Goal: Information Seeking & Learning: Learn about a topic

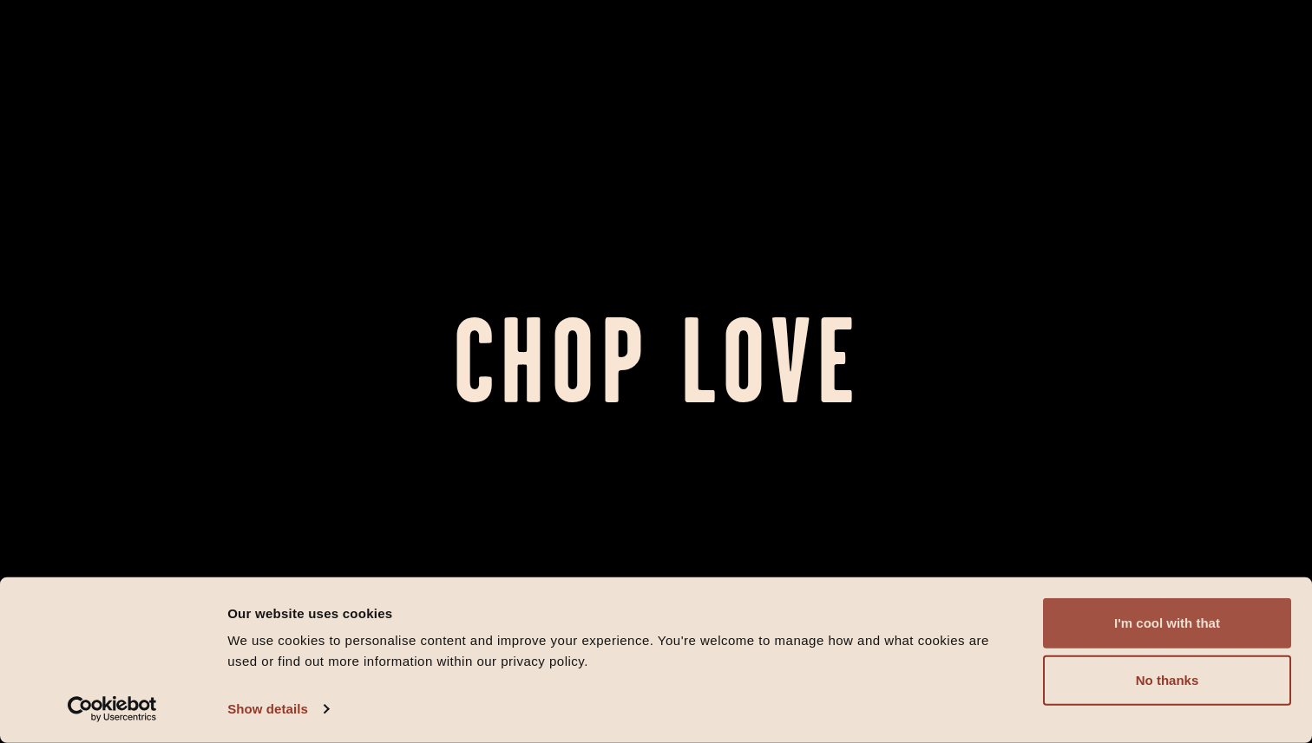
click at [1129, 627] on button "I'm cool with that" at bounding box center [1167, 624] width 248 height 50
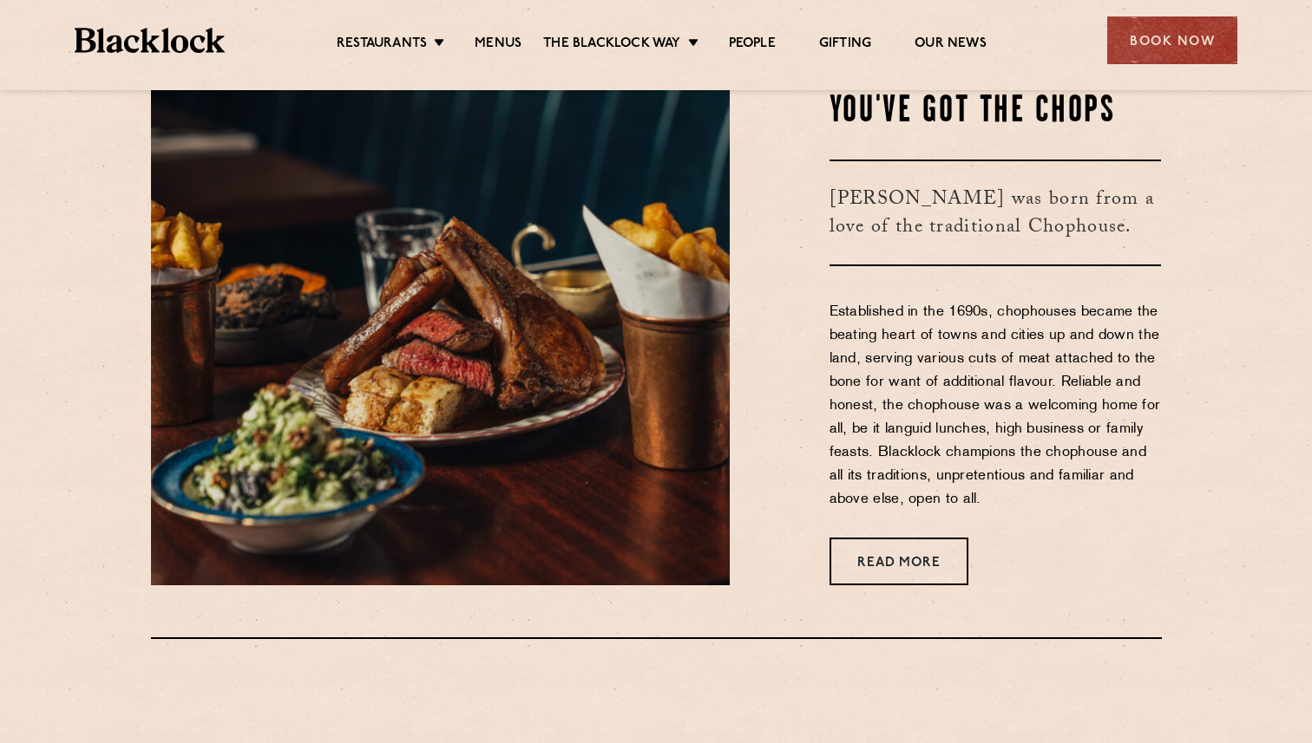
scroll to position [671, 0]
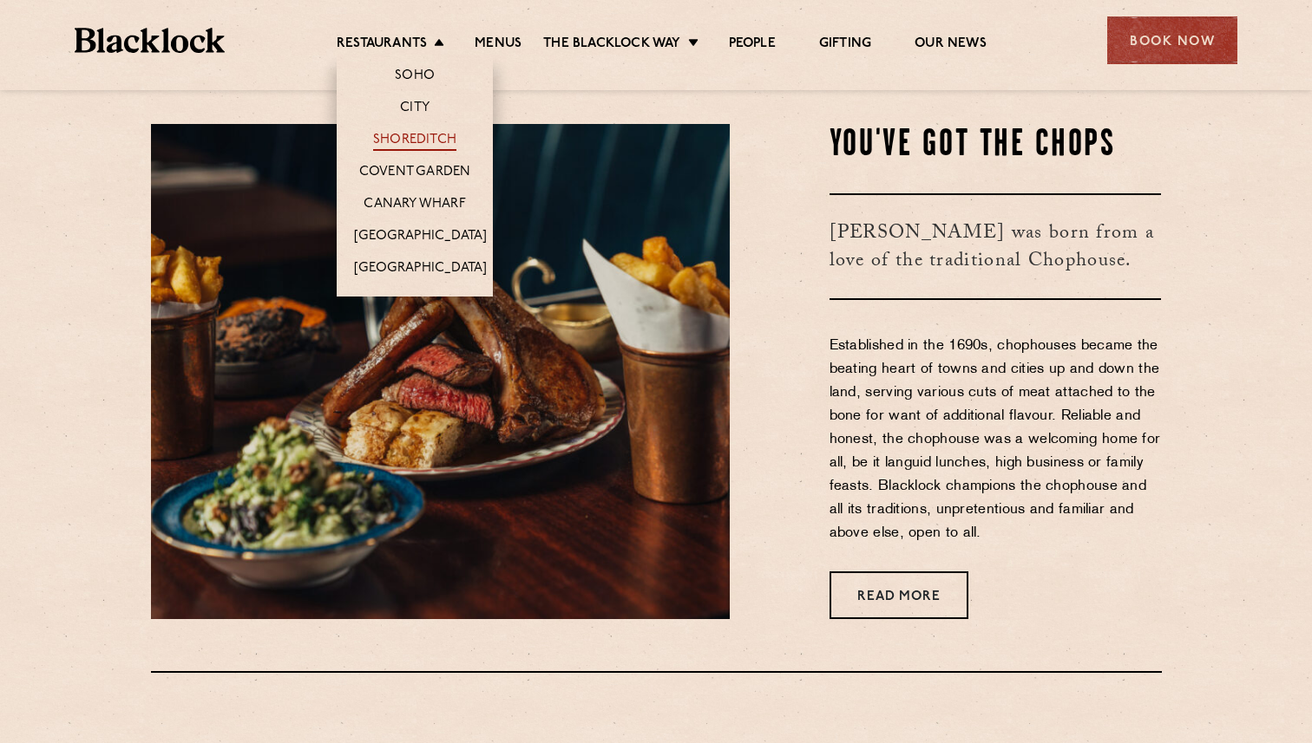
click at [414, 138] on link "Shoreditch" at bounding box center [414, 141] width 83 height 19
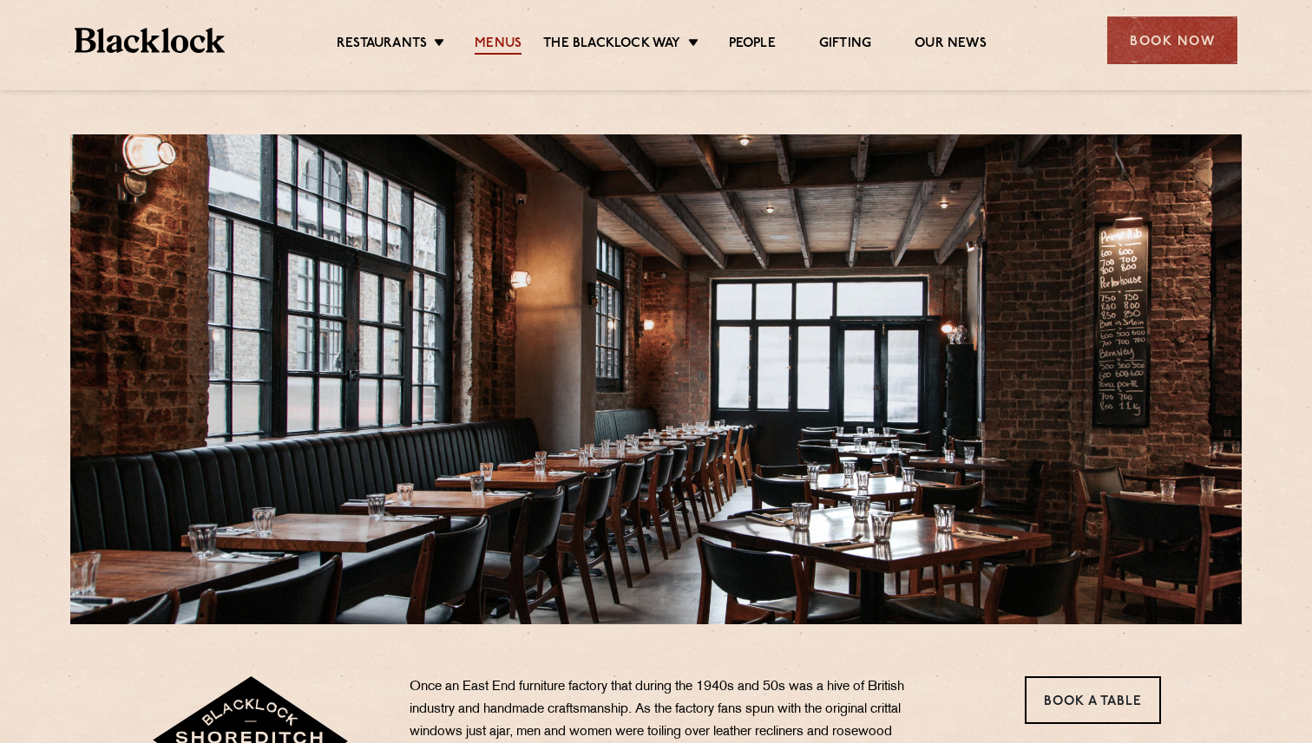
click at [506, 43] on link "Menus" at bounding box center [498, 45] width 47 height 19
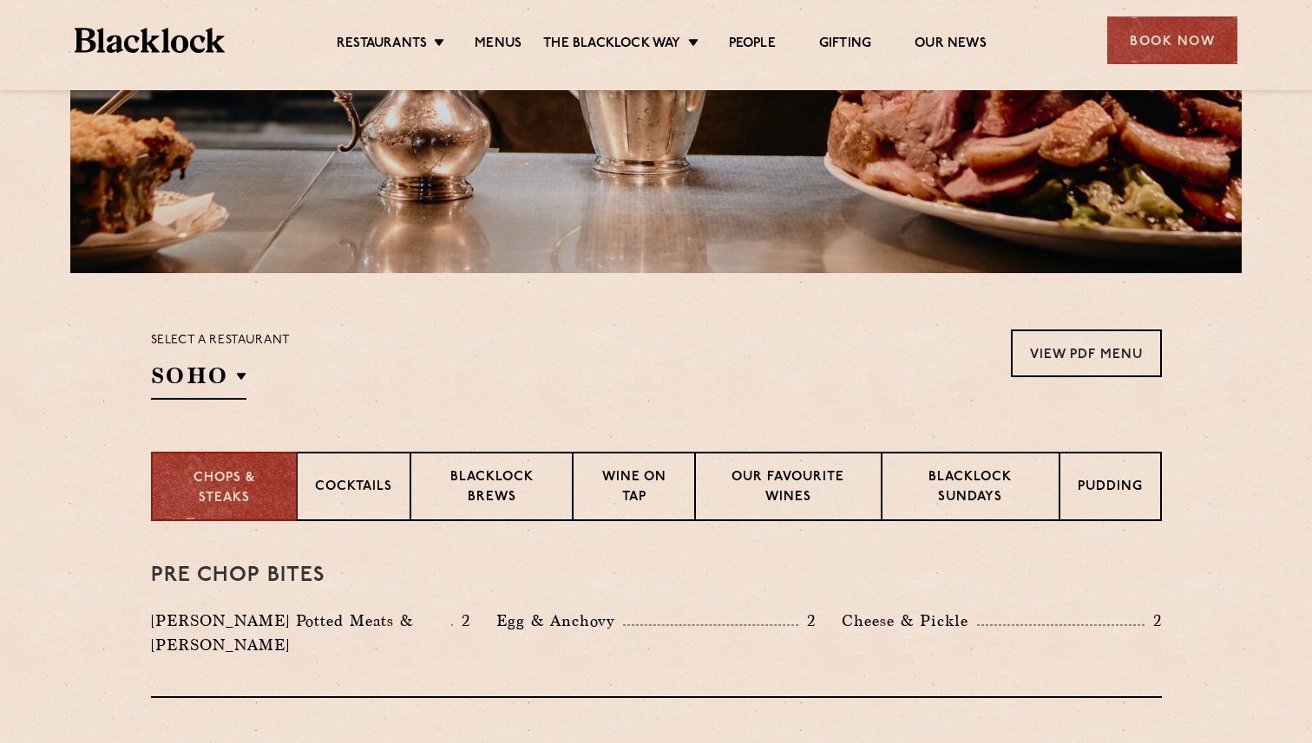
scroll to position [359, 0]
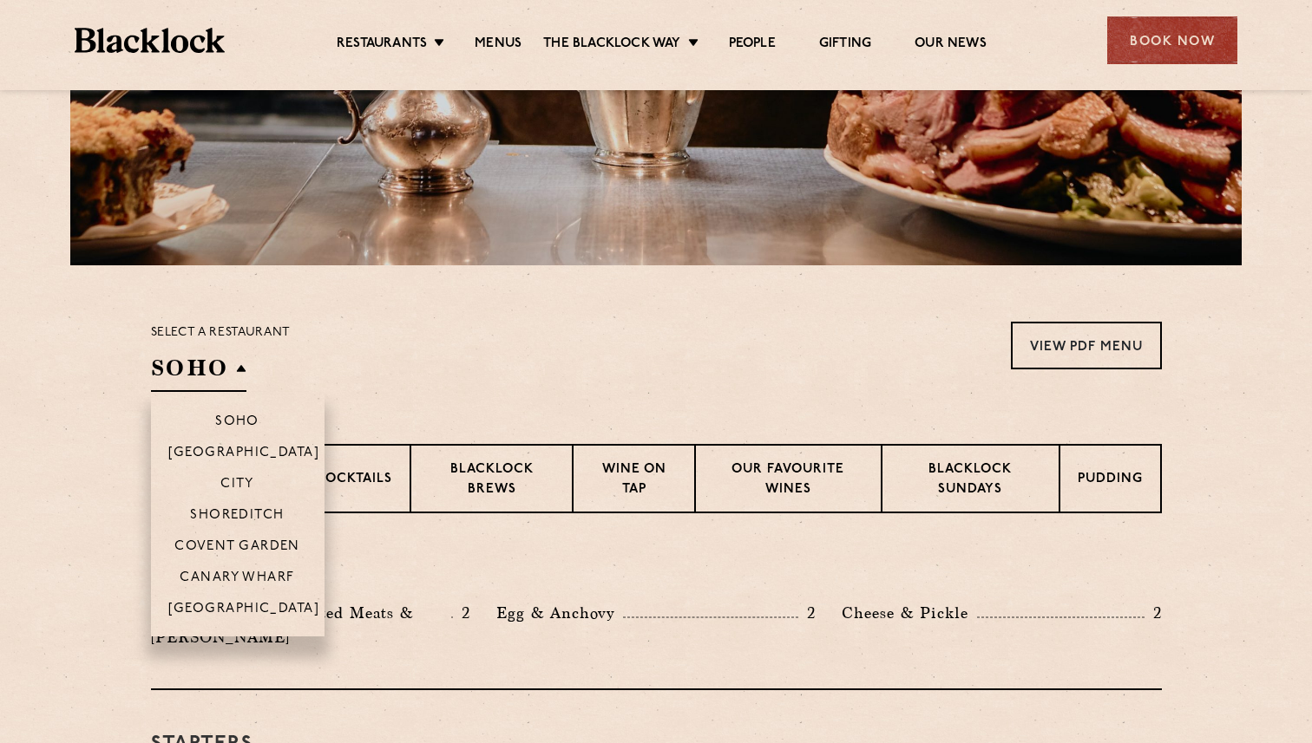
click at [237, 507] on li "Shoreditch" at bounding box center [238, 514] width 174 height 31
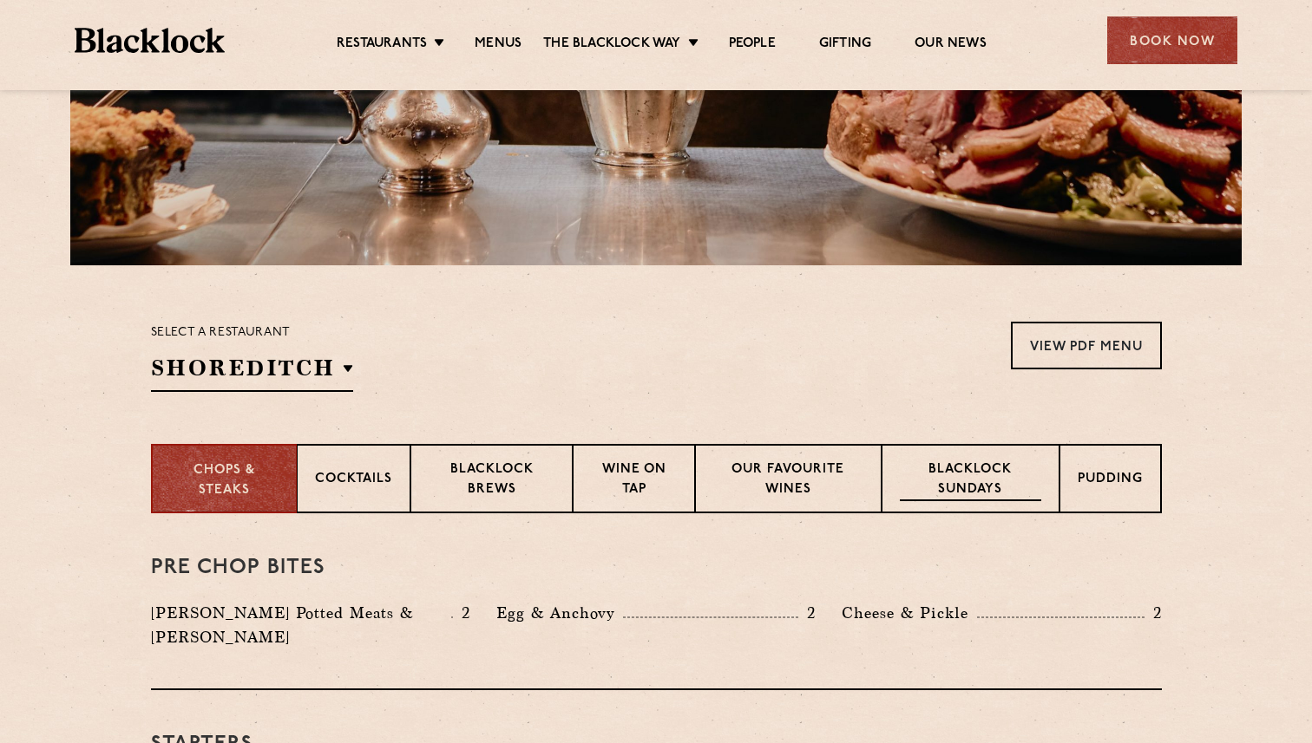
click at [922, 468] on p "Blacklock Sundays" at bounding box center [970, 481] width 141 height 41
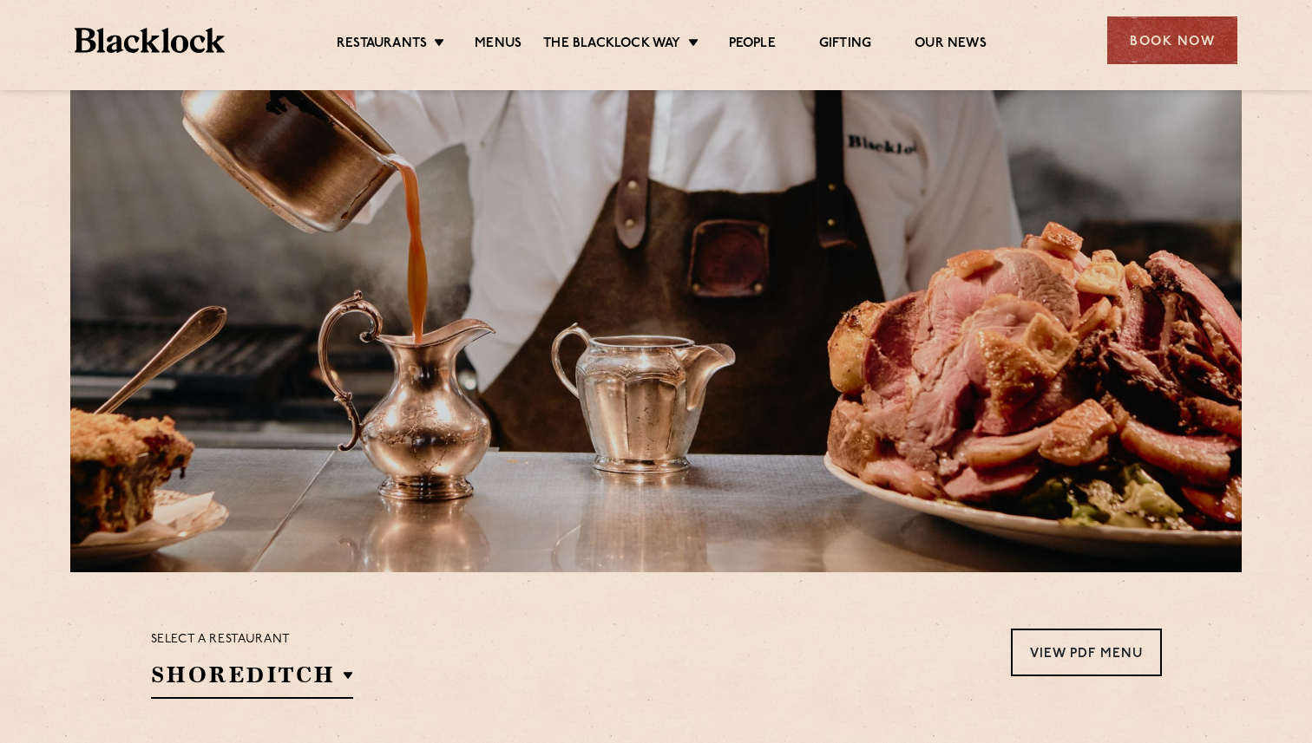
scroll to position [0, 0]
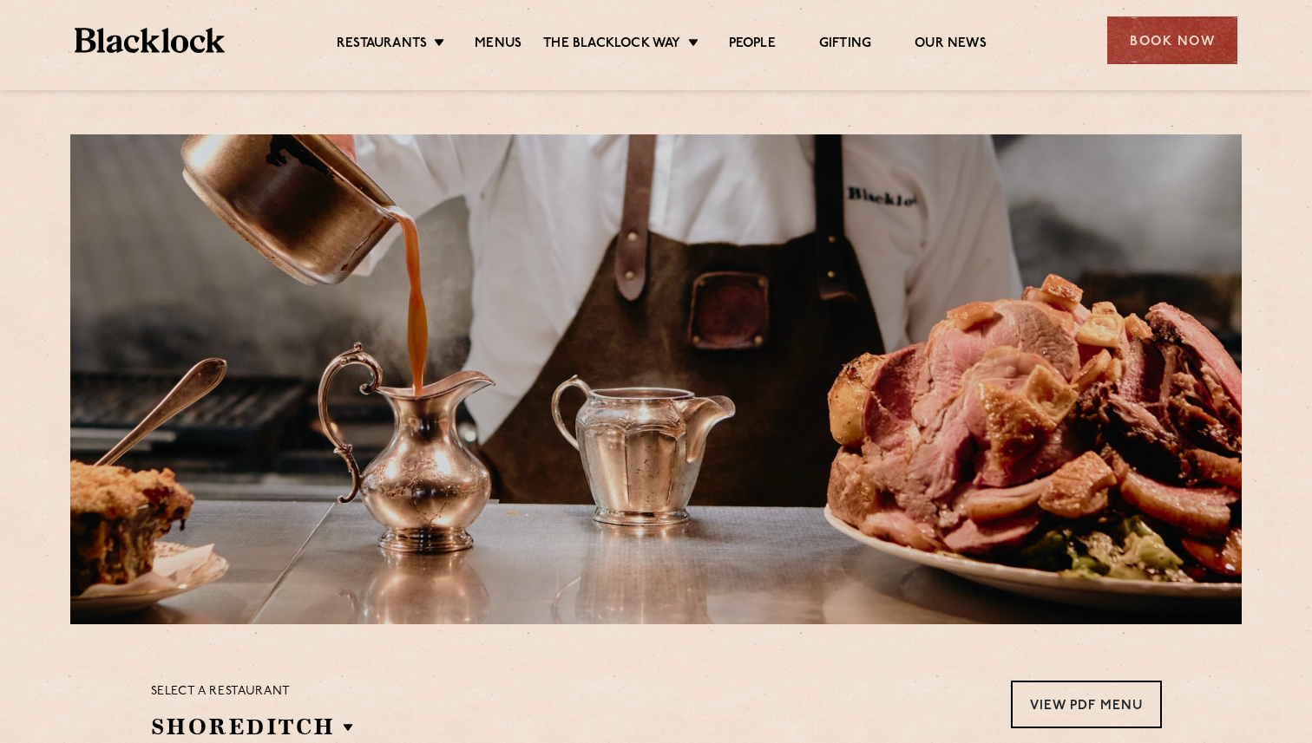
click at [134, 50] on img at bounding box center [150, 40] width 150 height 25
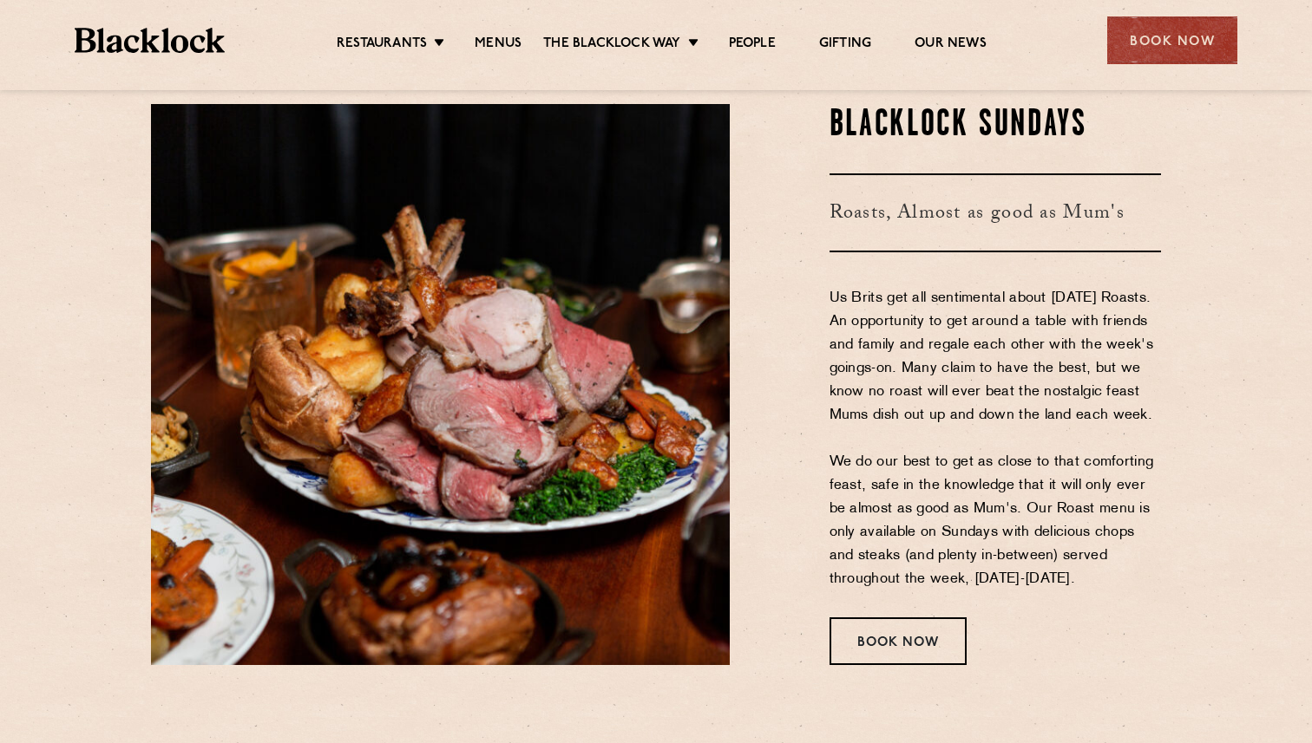
scroll to position [2210, 0]
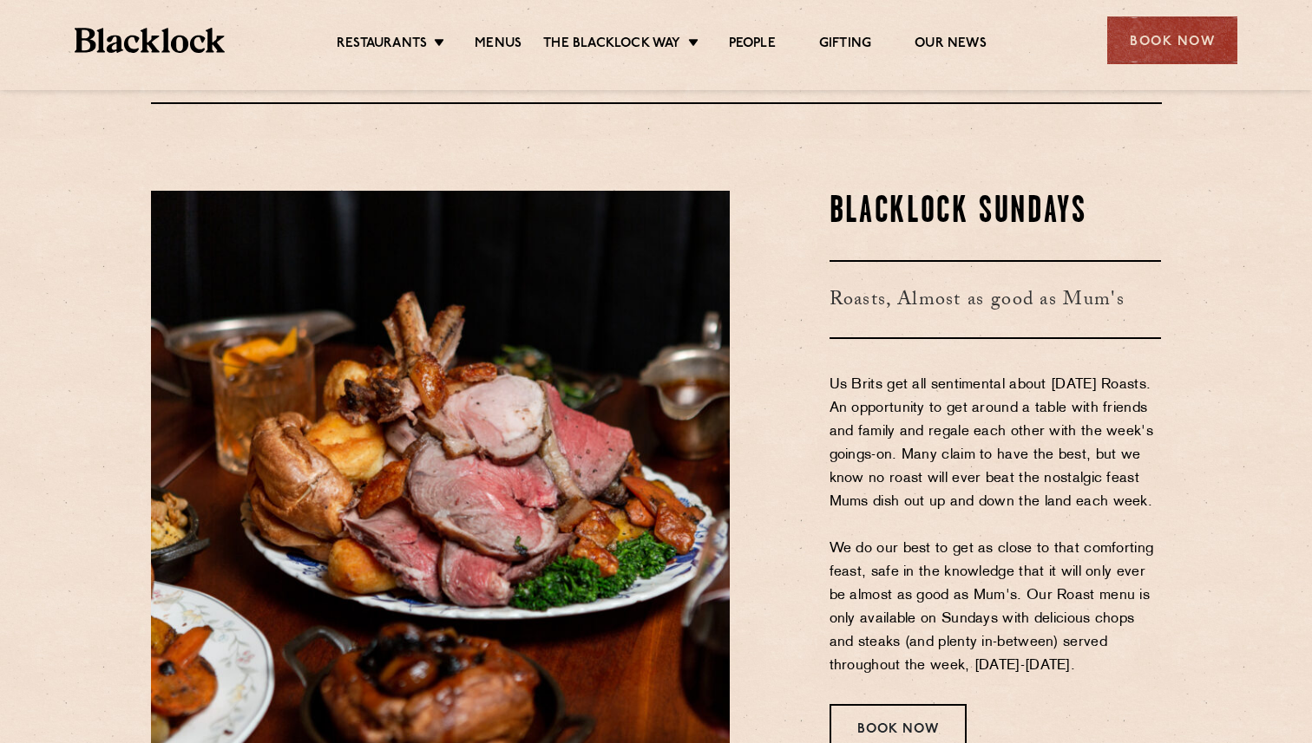
click at [28, 252] on section "[PERSON_NAME] Sundays Roasts, Almost as good as Mum's Us Brits get all sentimen…" at bounding box center [656, 471] width 1312 height 665
